Goal: Transaction & Acquisition: Purchase product/service

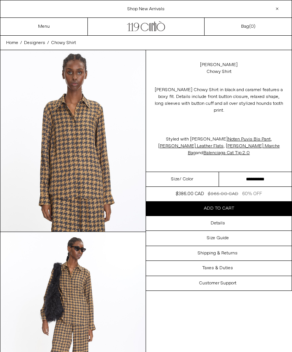
click at [151, 11] on span "Shop New Arrivals" at bounding box center [145, 9] width 37 height 6
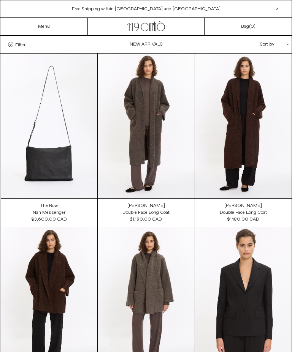
click at [49, 27] on link "Menu" at bounding box center [44, 27] width 12 height 6
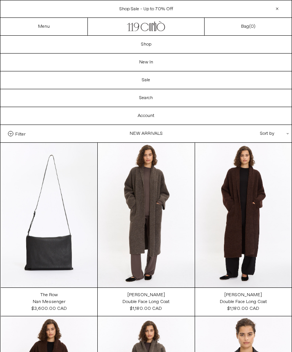
click at [44, 29] on link "Menu" at bounding box center [44, 27] width 12 height 6
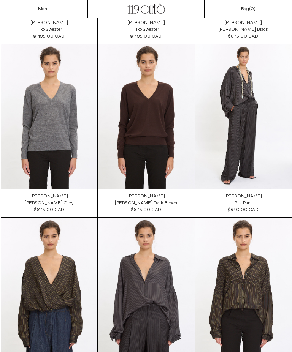
scroll to position [707, 0]
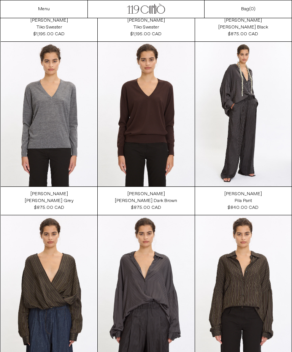
click at [227, 216] on at bounding box center [243, 288] width 97 height 145
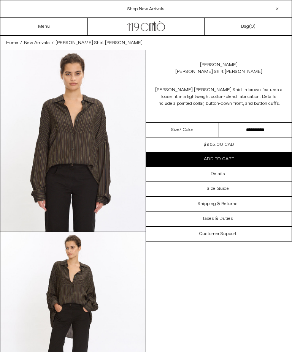
click at [151, 10] on span "Shop New Arrivals" at bounding box center [145, 9] width 37 height 6
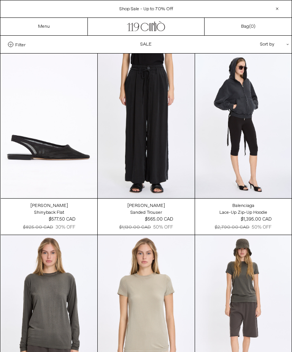
click at [56, 144] on at bounding box center [49, 126] width 97 height 145
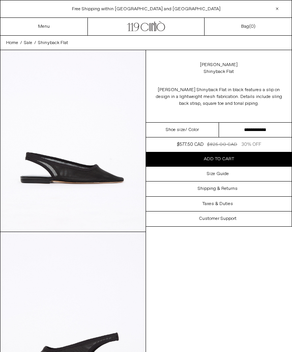
click at [193, 132] on span "/ Color" at bounding box center [192, 130] width 14 height 7
click at [197, 137] on div "Shoe size / Color" at bounding box center [182, 130] width 73 height 15
click at [197, 134] on div "Shoe size / Color" at bounding box center [182, 130] width 73 height 15
click at [139, 11] on span "Free Shipping within [GEOGRAPHIC_DATA] and [GEOGRAPHIC_DATA]" at bounding box center [146, 9] width 149 height 6
click at [158, 31] on link ".cls-1, .cls-2 { fill: #231f20; stroke: #231f20; stroke-miterlimit: 10; stroke-…" at bounding box center [146, 26] width 38 height 11
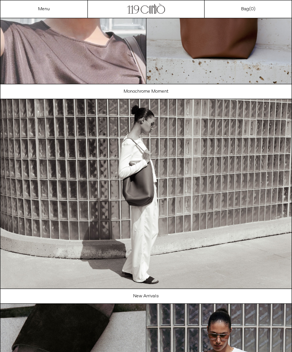
scroll to position [135, 0]
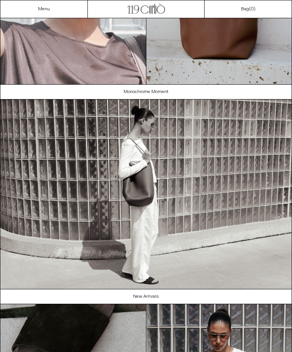
click at [148, 299] on link "New Arrivals" at bounding box center [146, 297] width 292 height 14
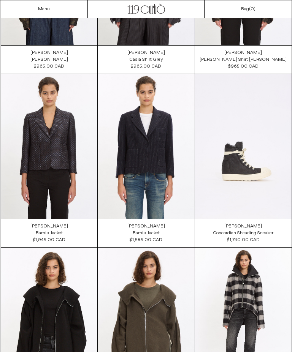
scroll to position [1022, 0]
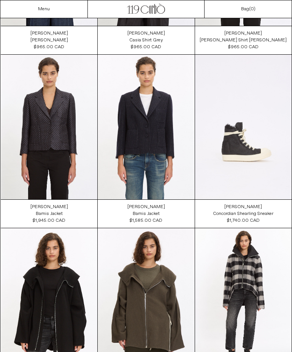
scroll to position [1043, 0]
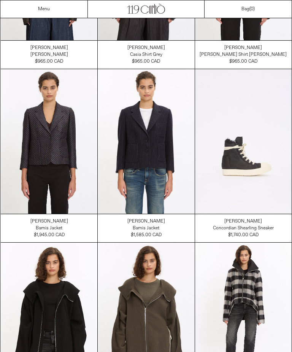
scroll to position [1027, 0]
